Goal: Check status: Check status

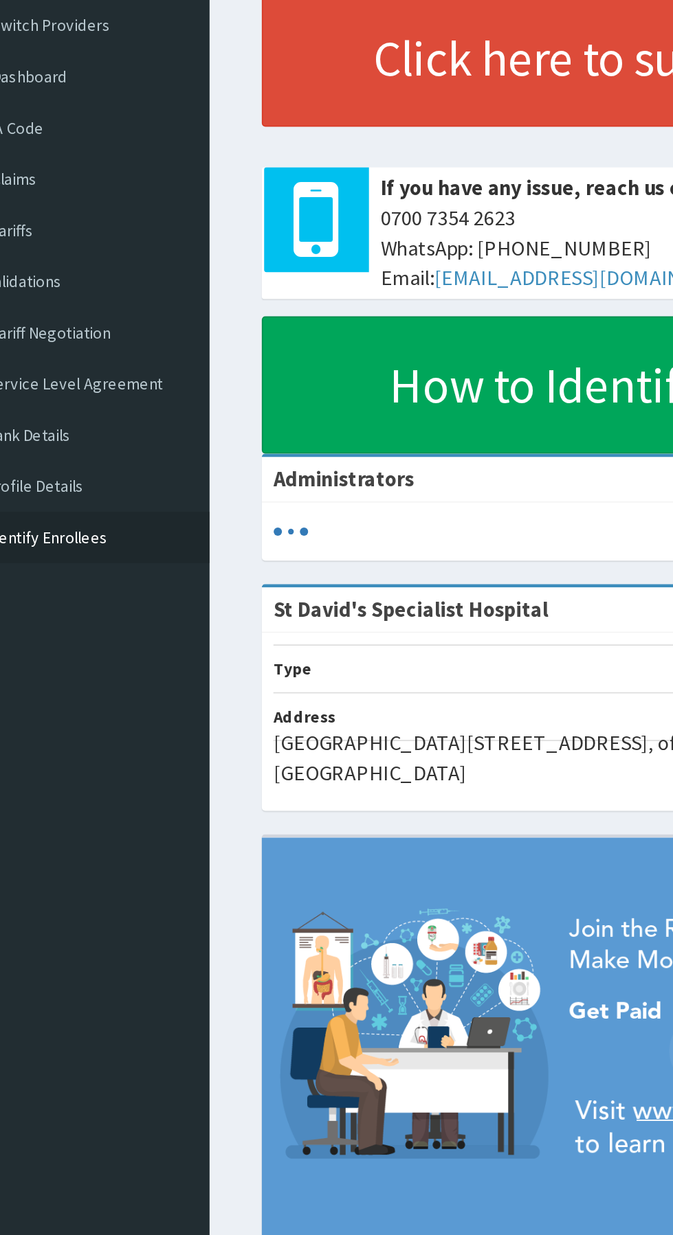
click at [145, 410] on link "Identify Enrollees" at bounding box center [79, 422] width 158 height 30
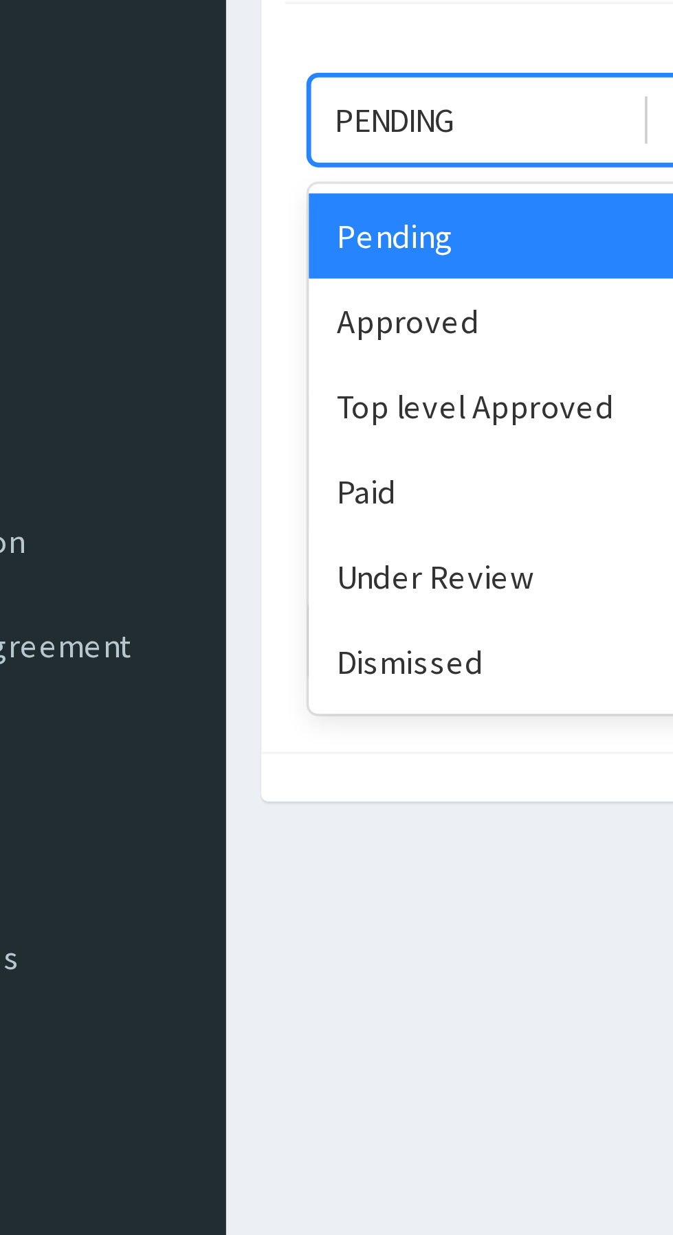
click at [216, 229] on div "Approved" at bounding box center [244, 237] width 124 height 25
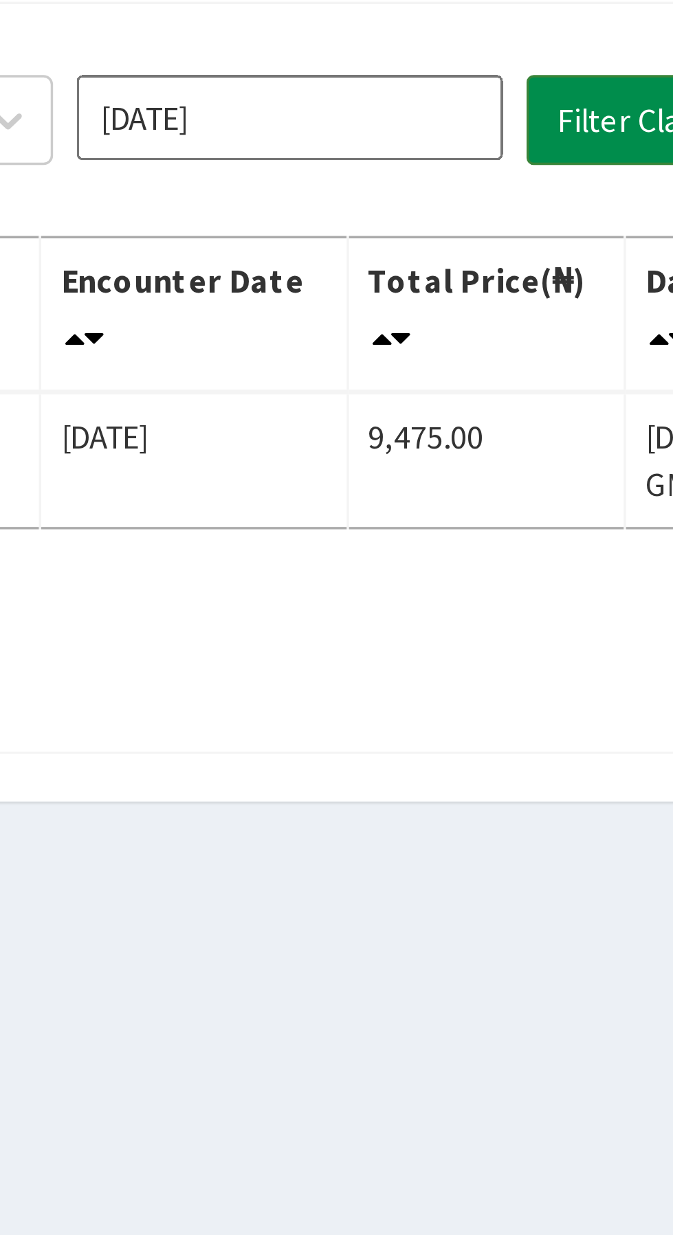
click at [465, 181] on button "Filter Claims" at bounding box center [477, 179] width 68 height 26
